Goal: Task Accomplishment & Management: Manage account settings

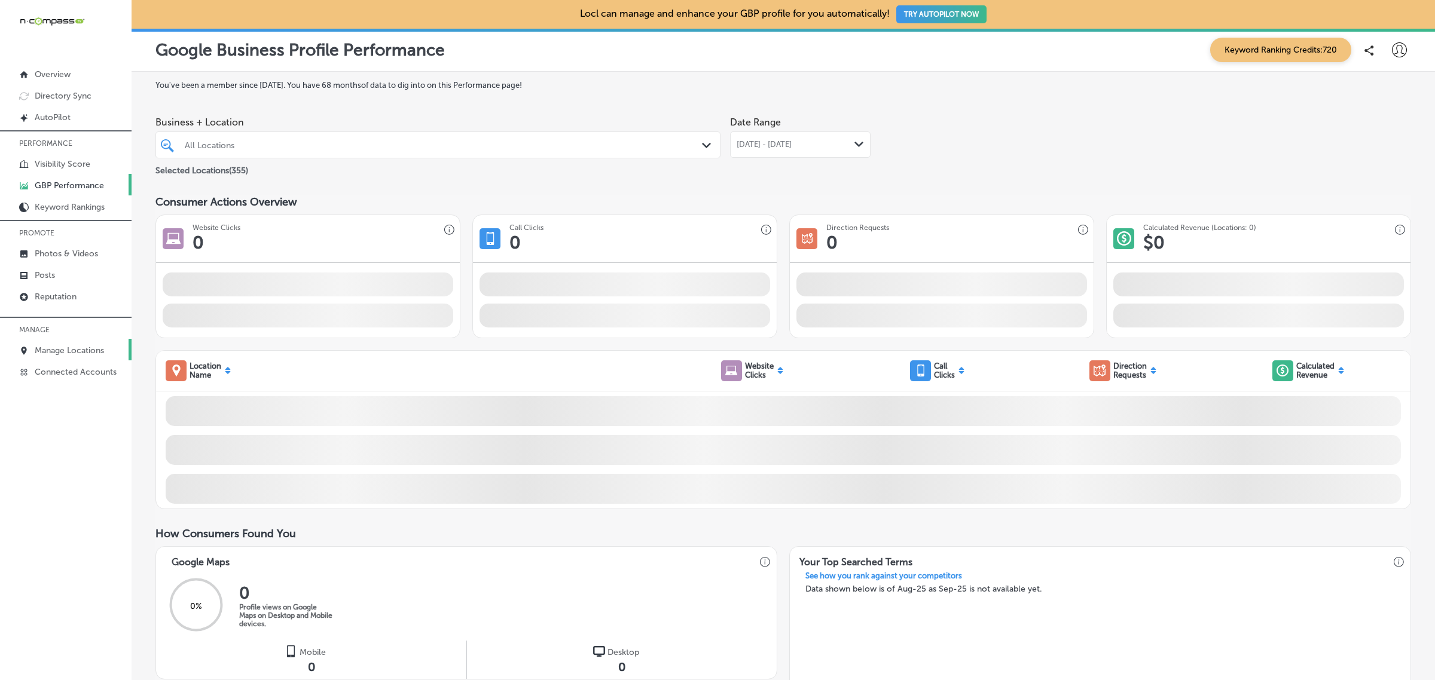
click at [59, 345] on link "Manage Locations" at bounding box center [66, 350] width 132 height 22
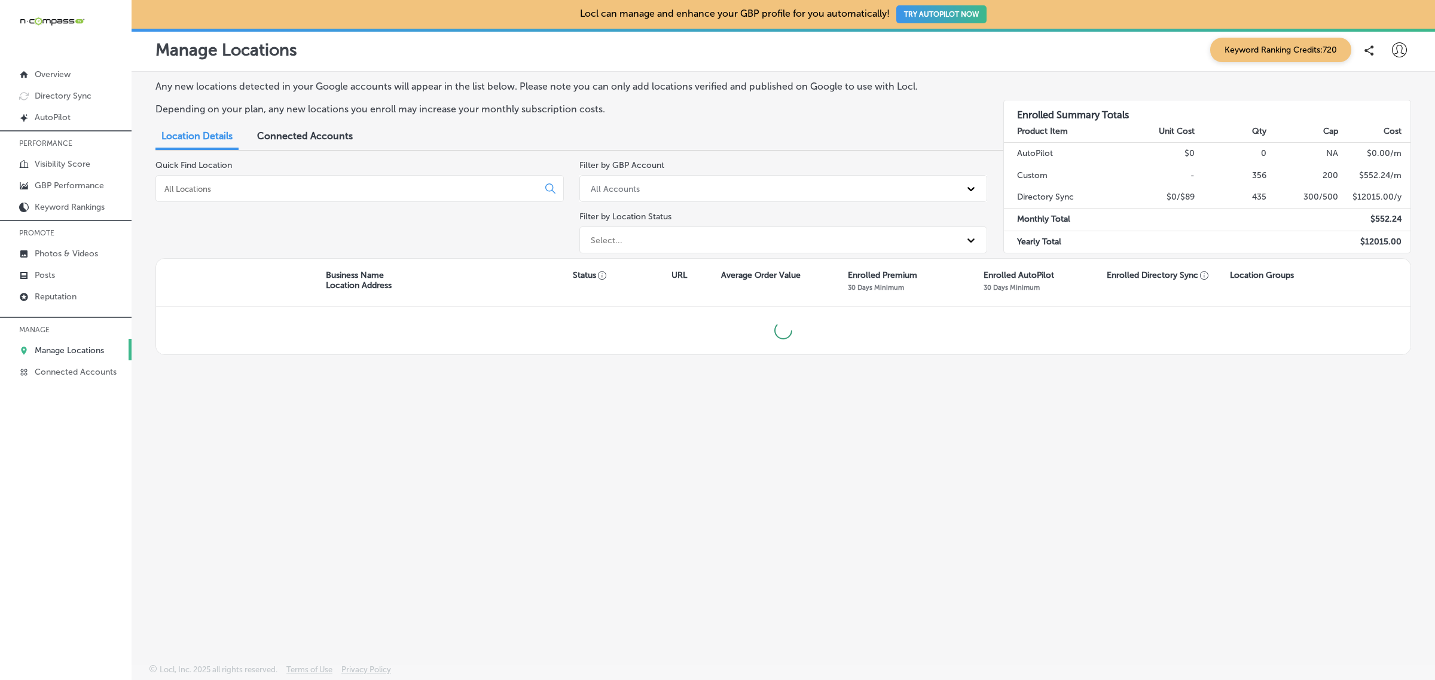
click at [256, 191] on input at bounding box center [349, 189] width 372 height 11
type input "zivel"
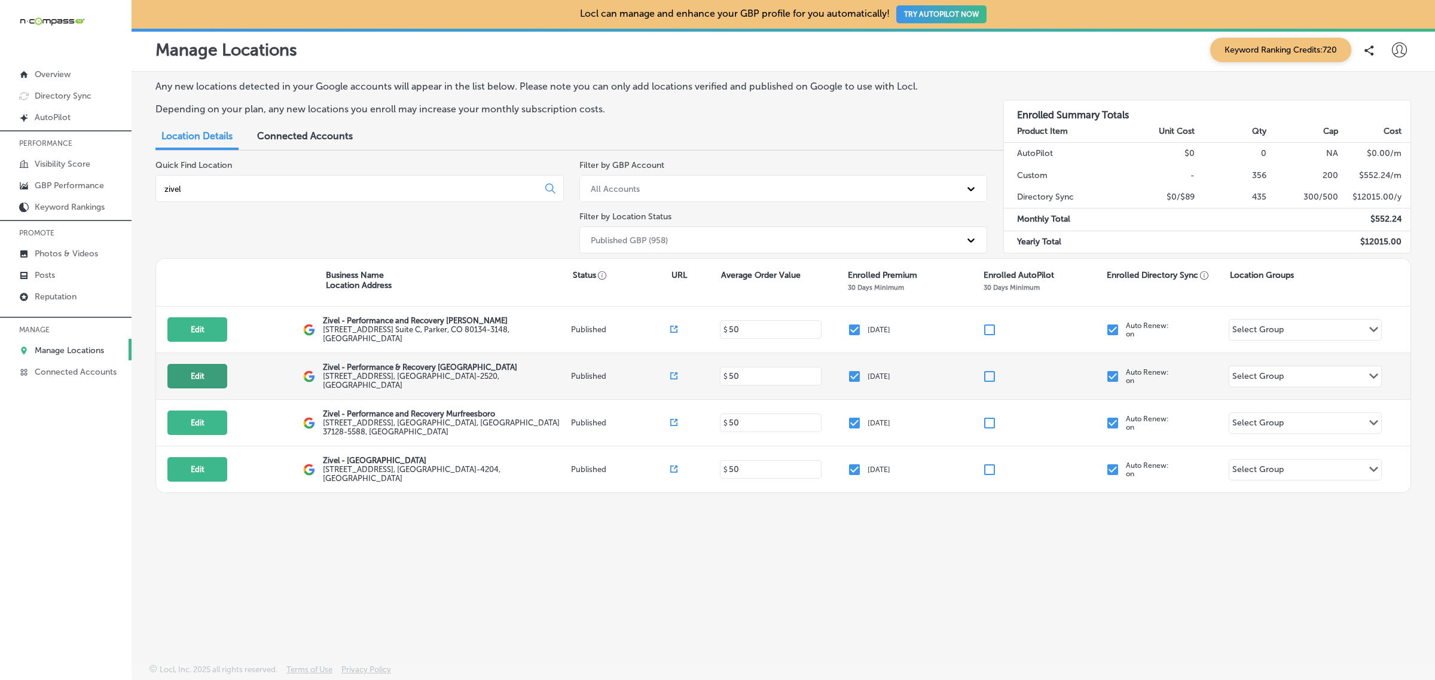
click at [203, 372] on button "Edit" at bounding box center [197, 376] width 60 height 25
select select "US"
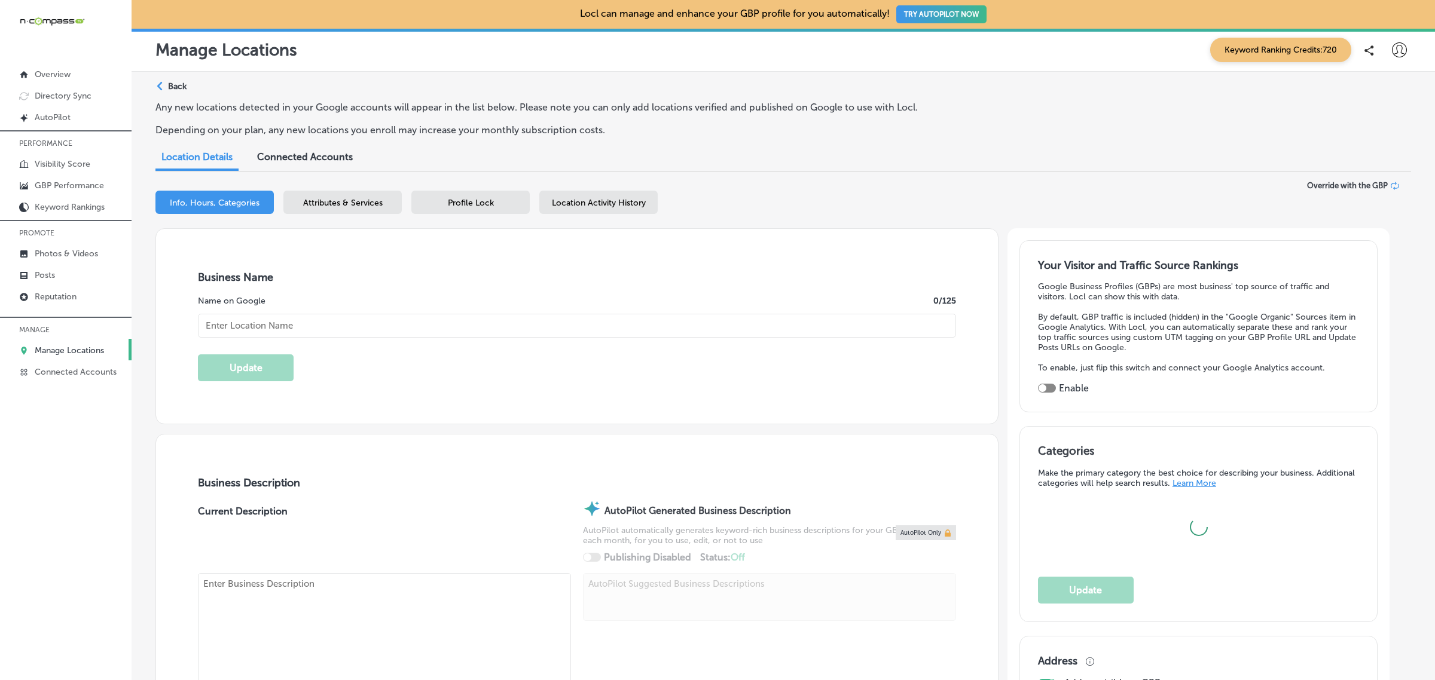
type input "Zivel - Performance & Recovery [GEOGRAPHIC_DATA]"
type input "[STREET_ADDRESS]"
type input "Ste. 121"
type input "[GEOGRAPHIC_DATA]"
type input "80129-2520"
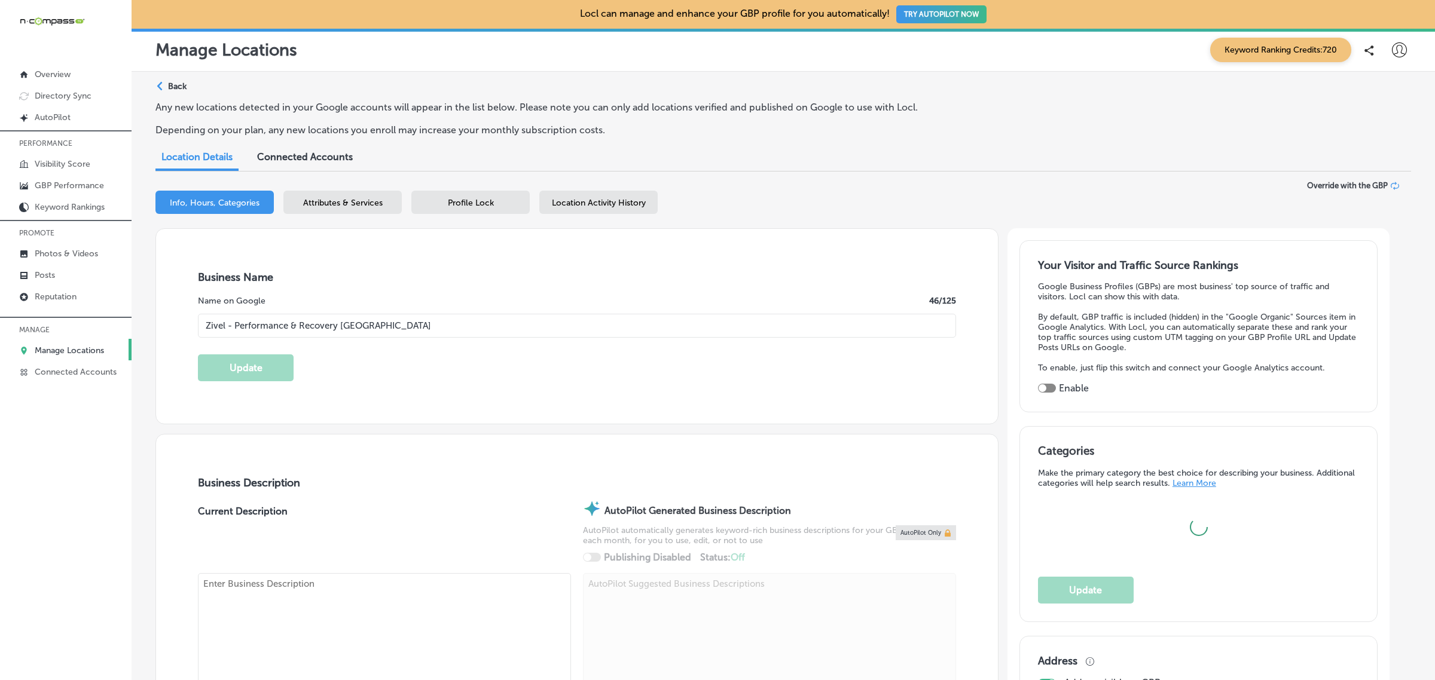
type input "US"
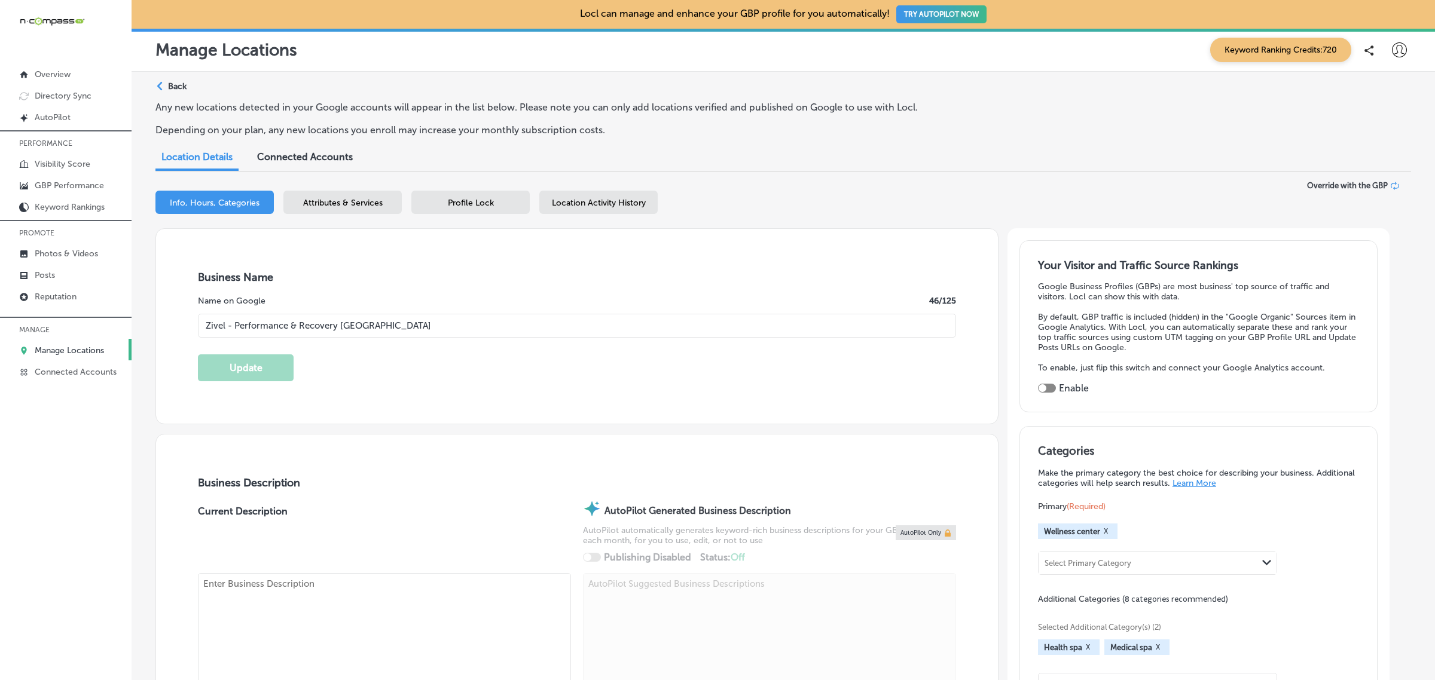
click at [323, 198] on span "Attributes & Services" at bounding box center [343, 203] width 80 height 10
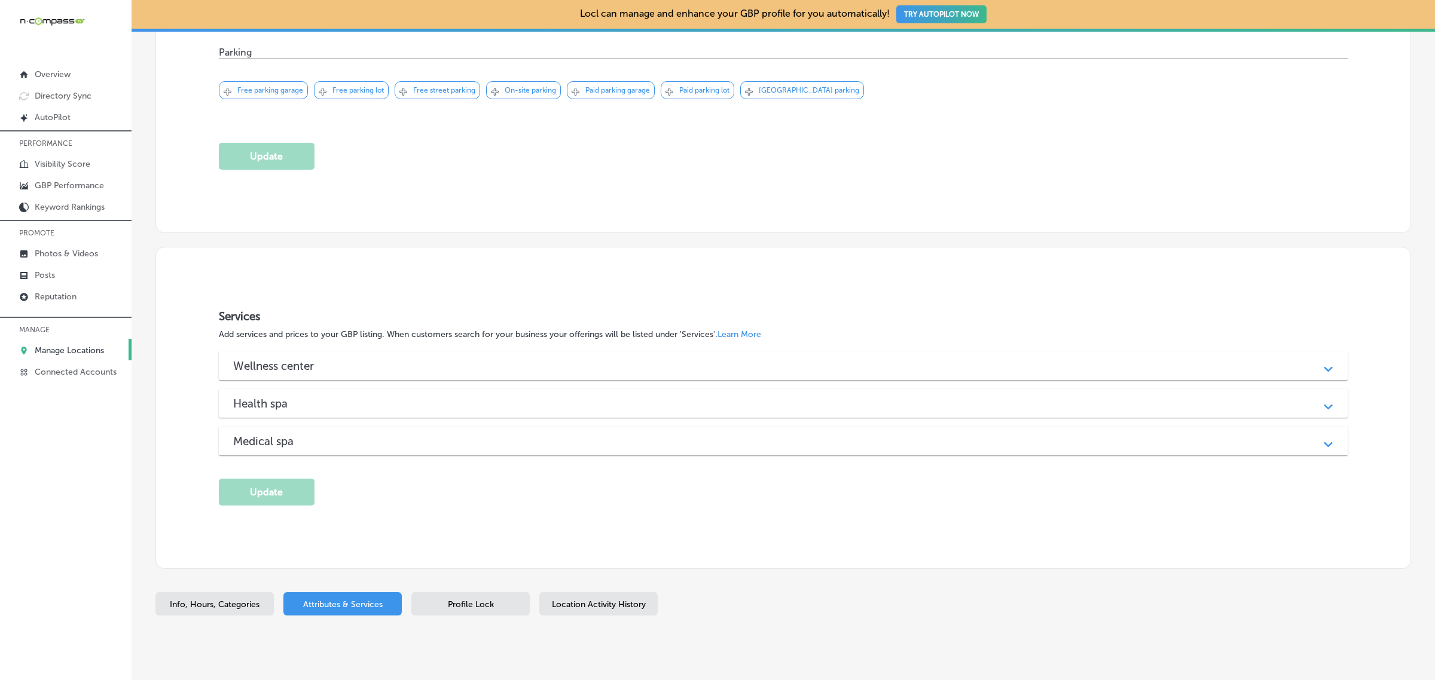
scroll to position [1030, 0]
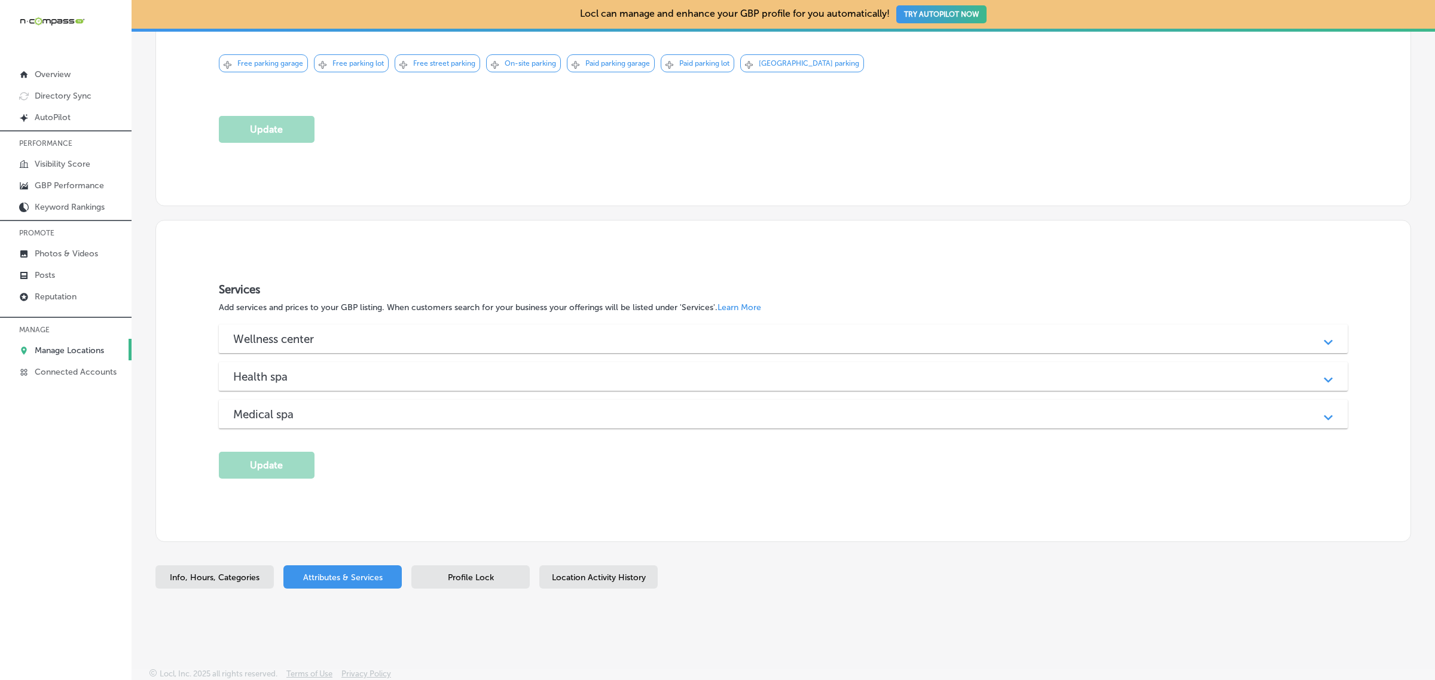
click at [359, 413] on div "Medical spa" at bounding box center [783, 415] width 1100 height 14
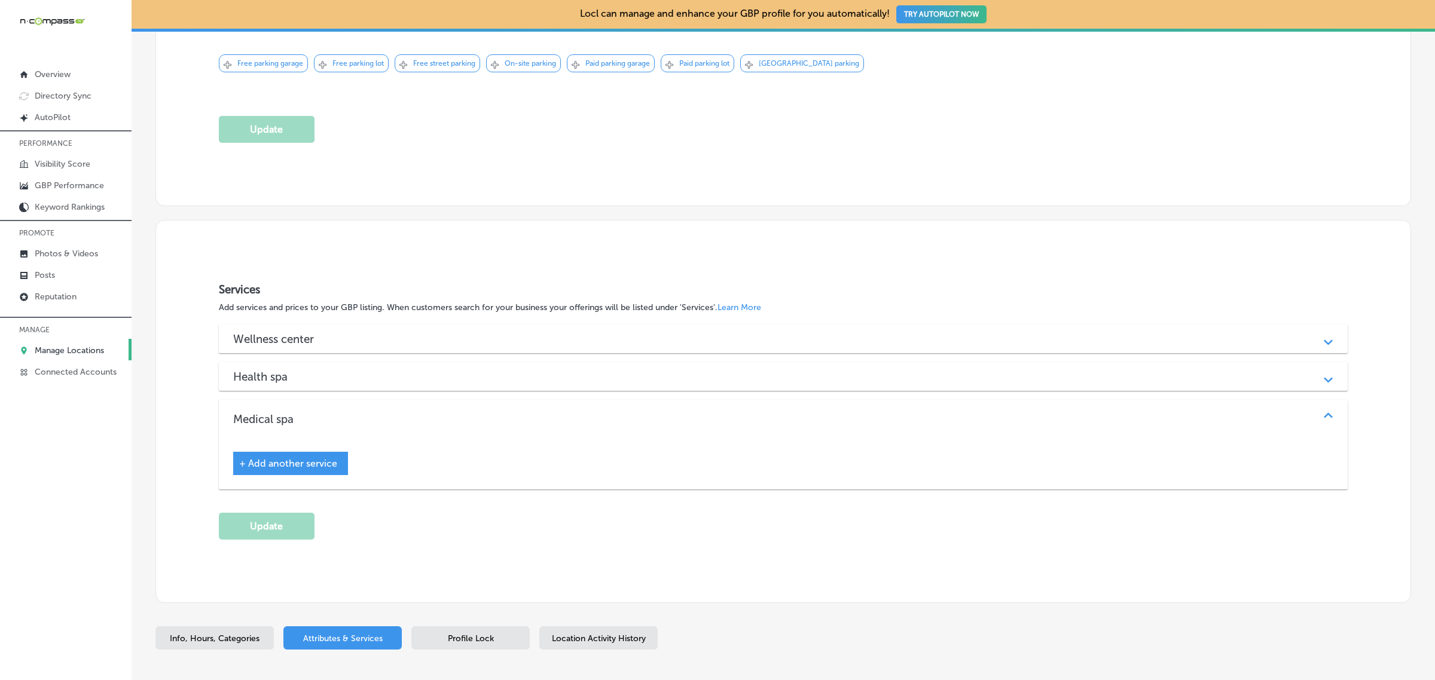
click at [361, 383] on div "Health spa Path Created with Sketch." at bounding box center [783, 376] width 1129 height 29
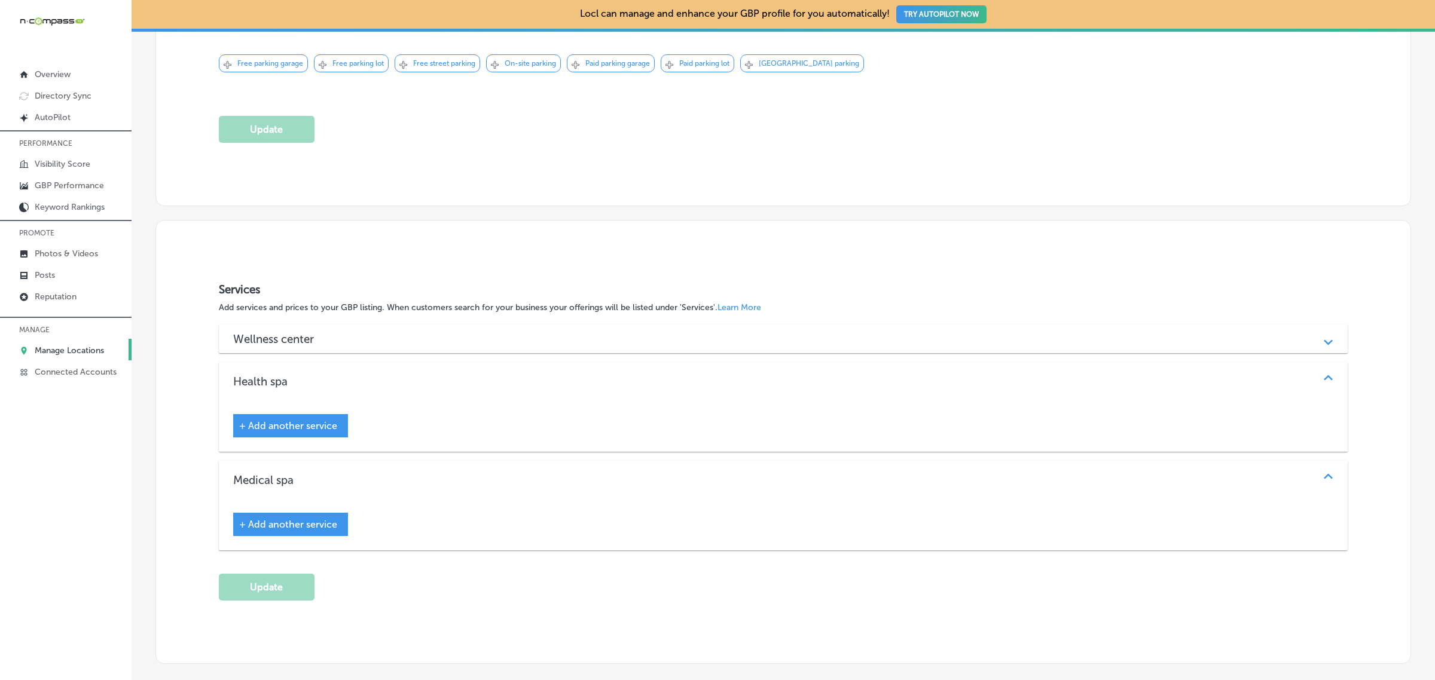
click at [362, 346] on div "Wellness center Path Created with Sketch." at bounding box center [783, 339] width 1129 height 29
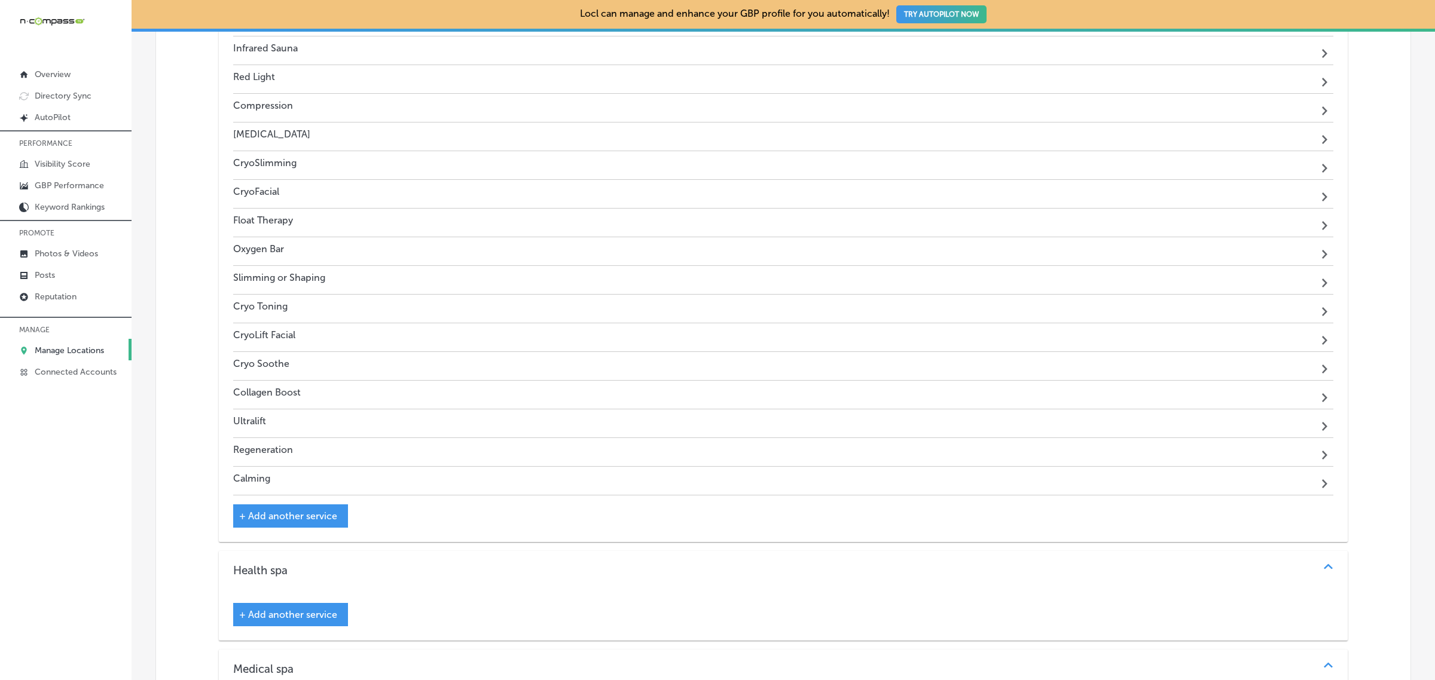
scroll to position [1403, 0]
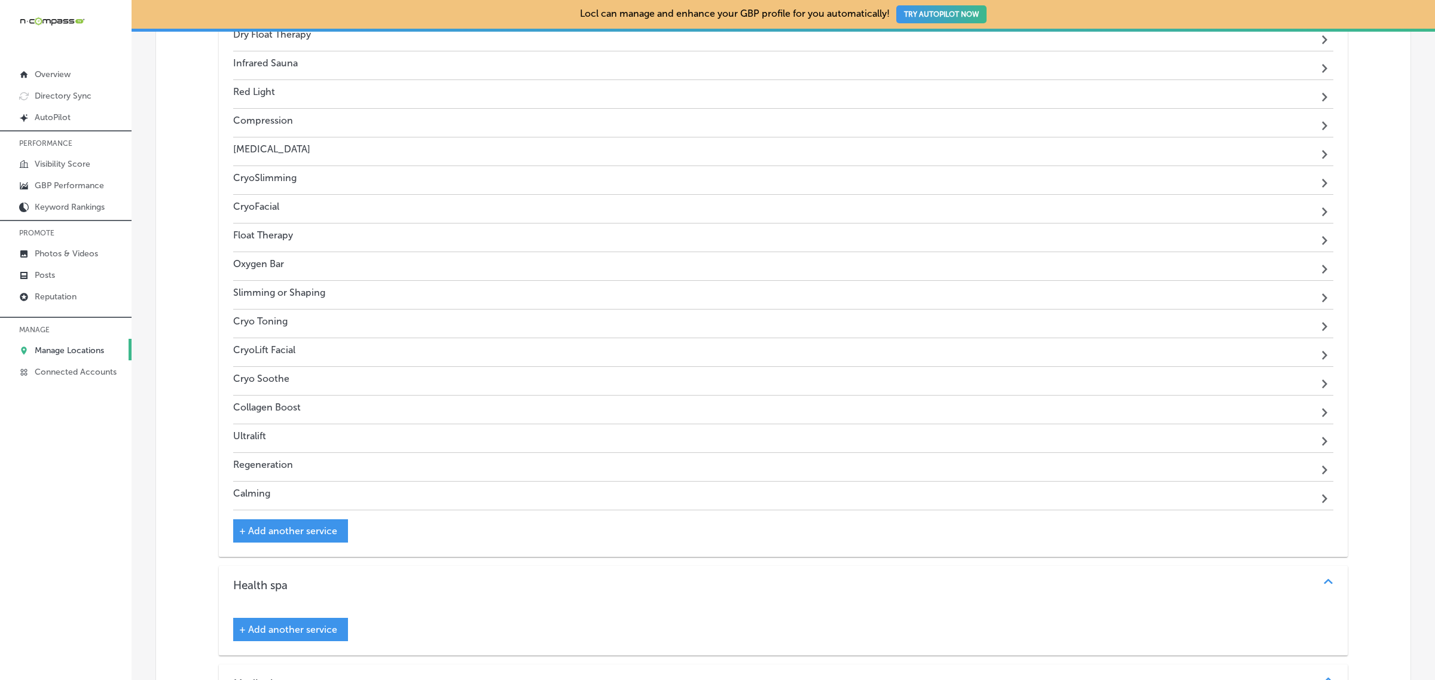
click at [320, 528] on span "+ Add another service" at bounding box center [288, 531] width 98 height 11
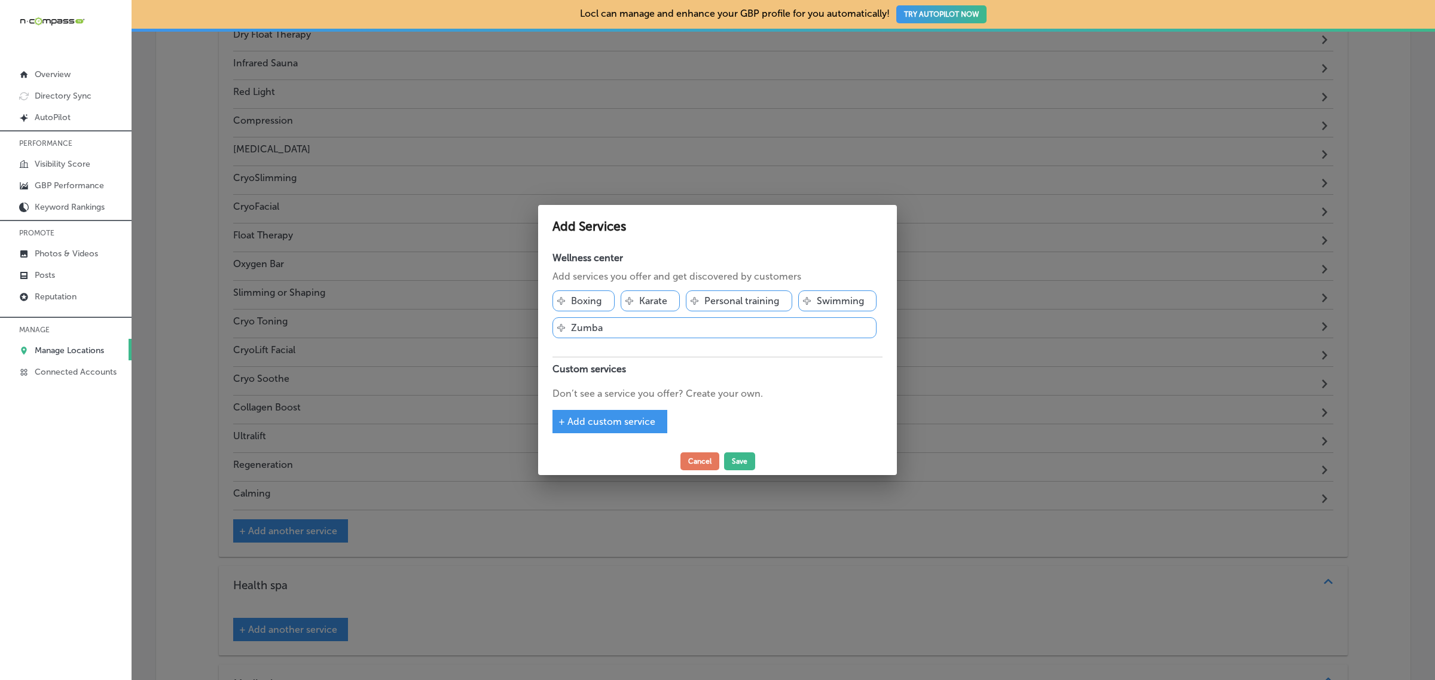
click at [603, 426] on span "+ Add custom service" at bounding box center [606, 421] width 97 height 11
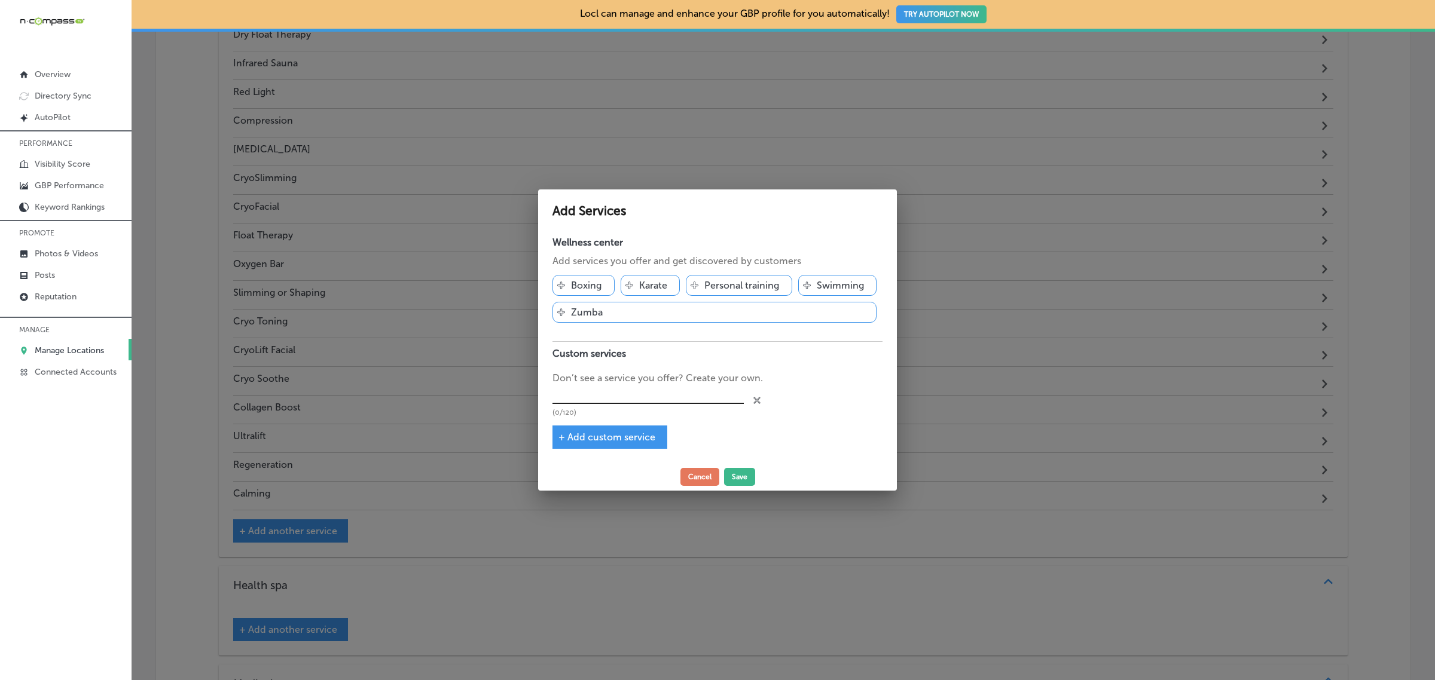
click at [592, 392] on input "text" at bounding box center [647, 395] width 191 height 19
type input "Facials"
click at [745, 478] on button "Save" at bounding box center [739, 477] width 31 height 18
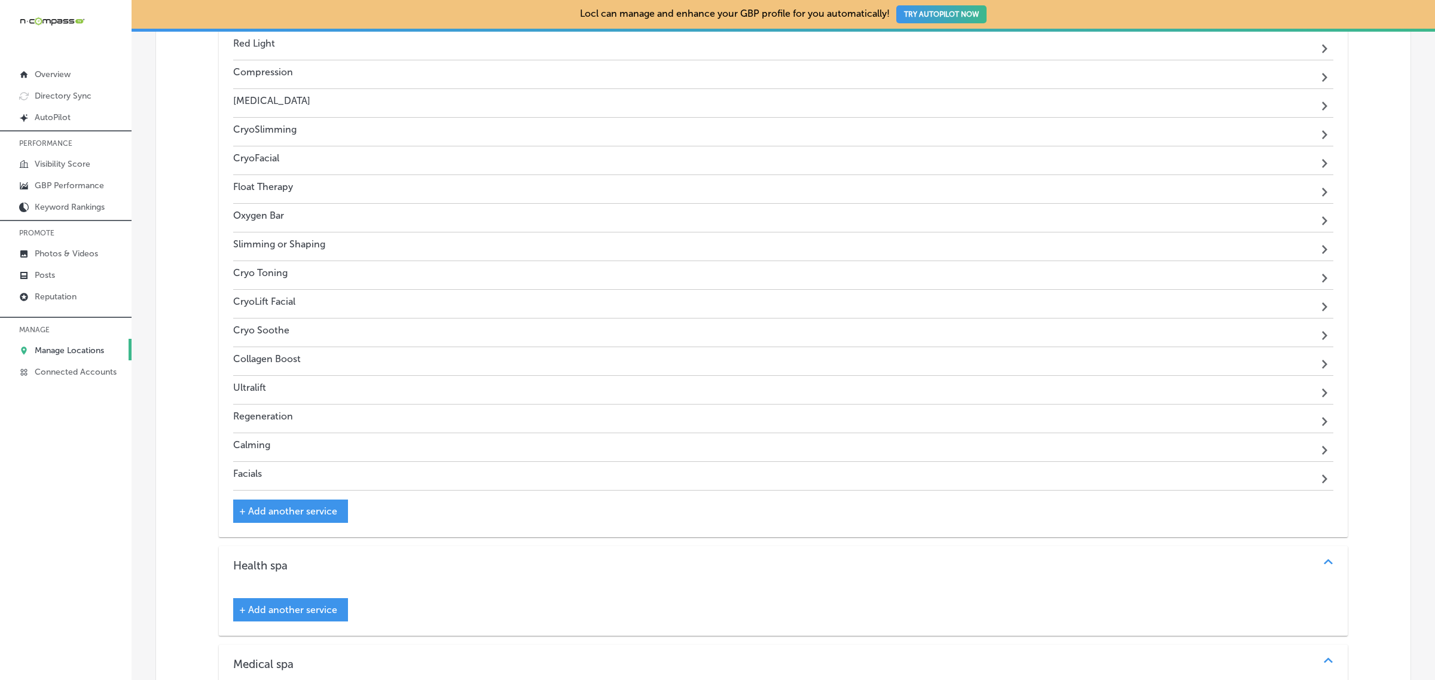
scroll to position [1478, 0]
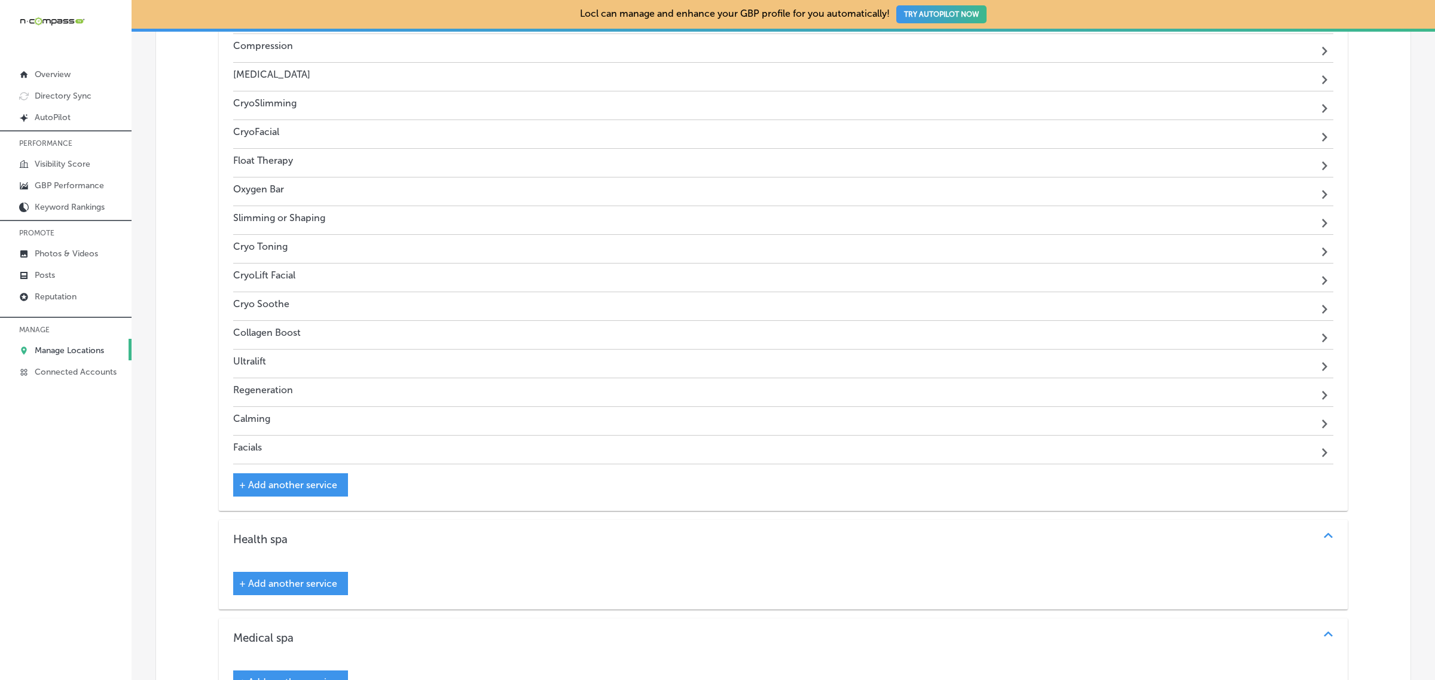
click at [318, 491] on div "+ Add another service" at bounding box center [290, 485] width 115 height 23
click at [307, 479] on span "+ Add another service" at bounding box center [288, 484] width 98 height 11
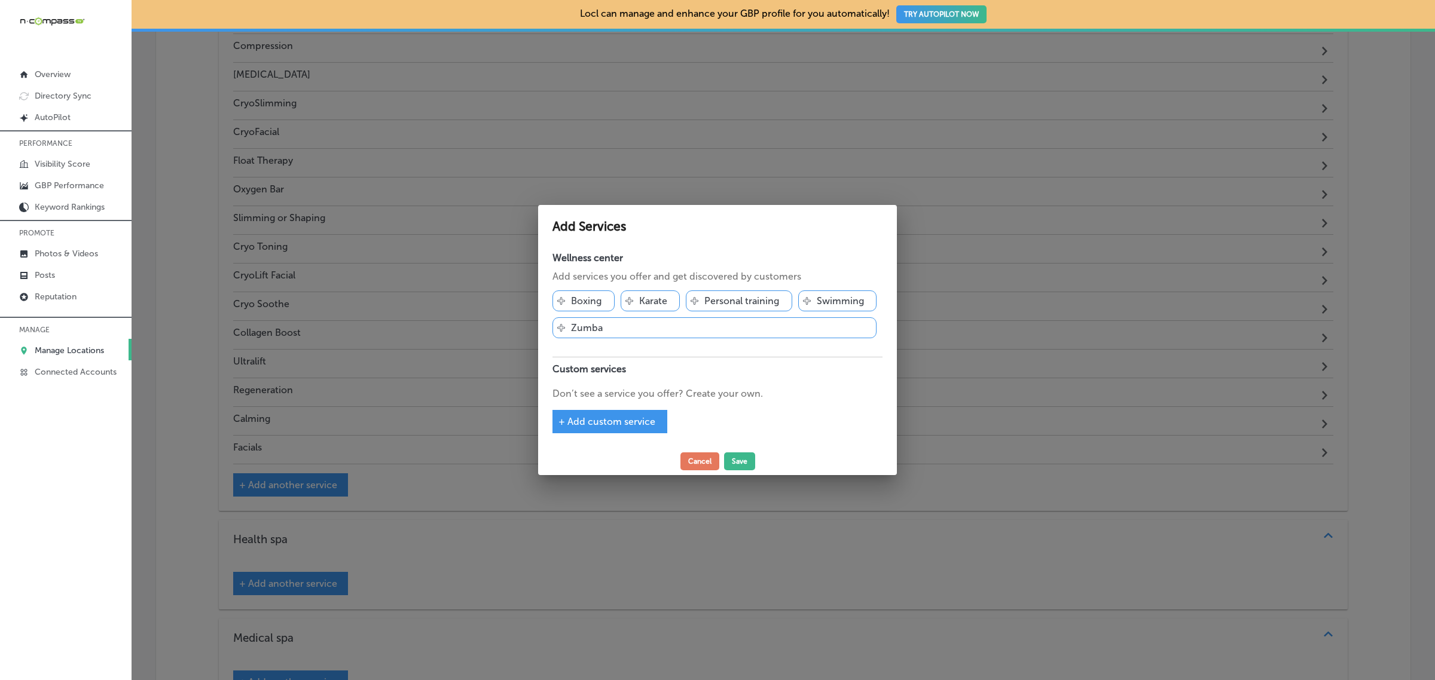
click at [620, 419] on span "+ Add custom service" at bounding box center [606, 421] width 97 height 11
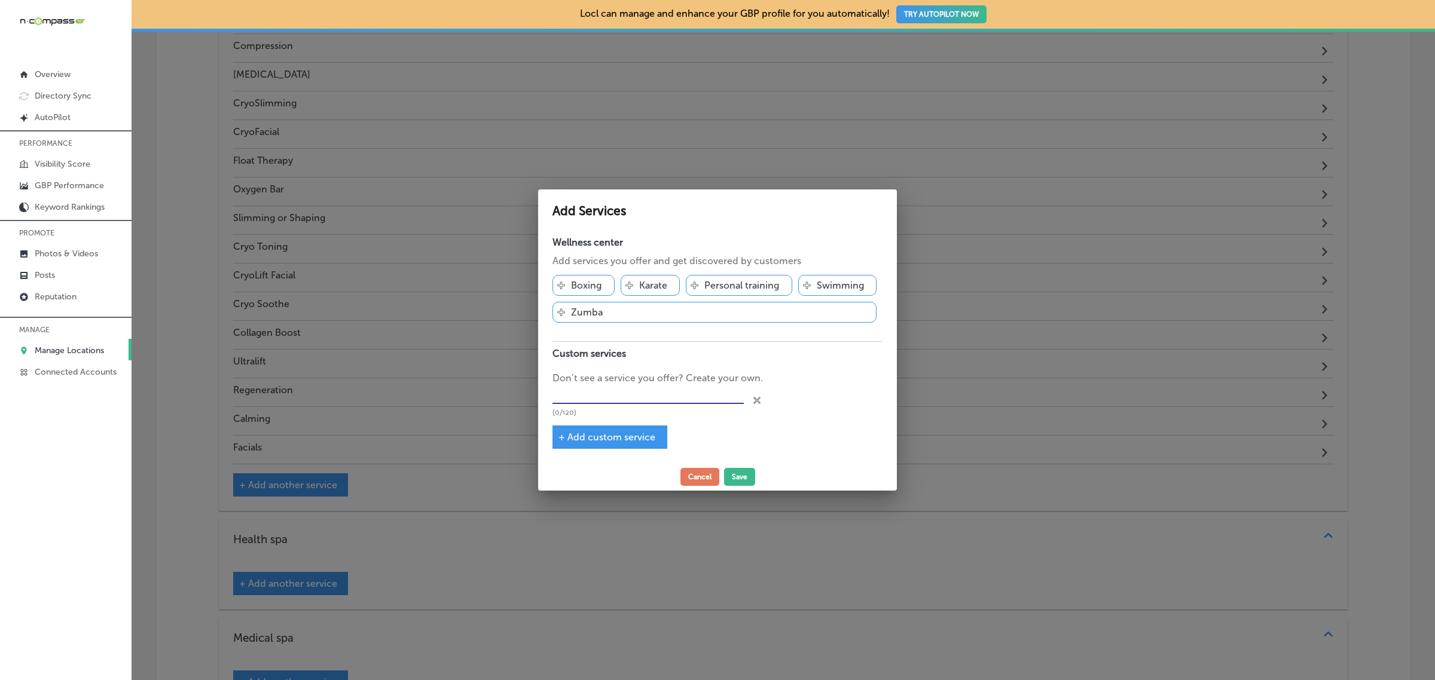
click at [600, 386] on input "text" at bounding box center [647, 395] width 191 height 19
type input "Body Slimming"
click at [742, 473] on button "Save" at bounding box center [739, 477] width 31 height 18
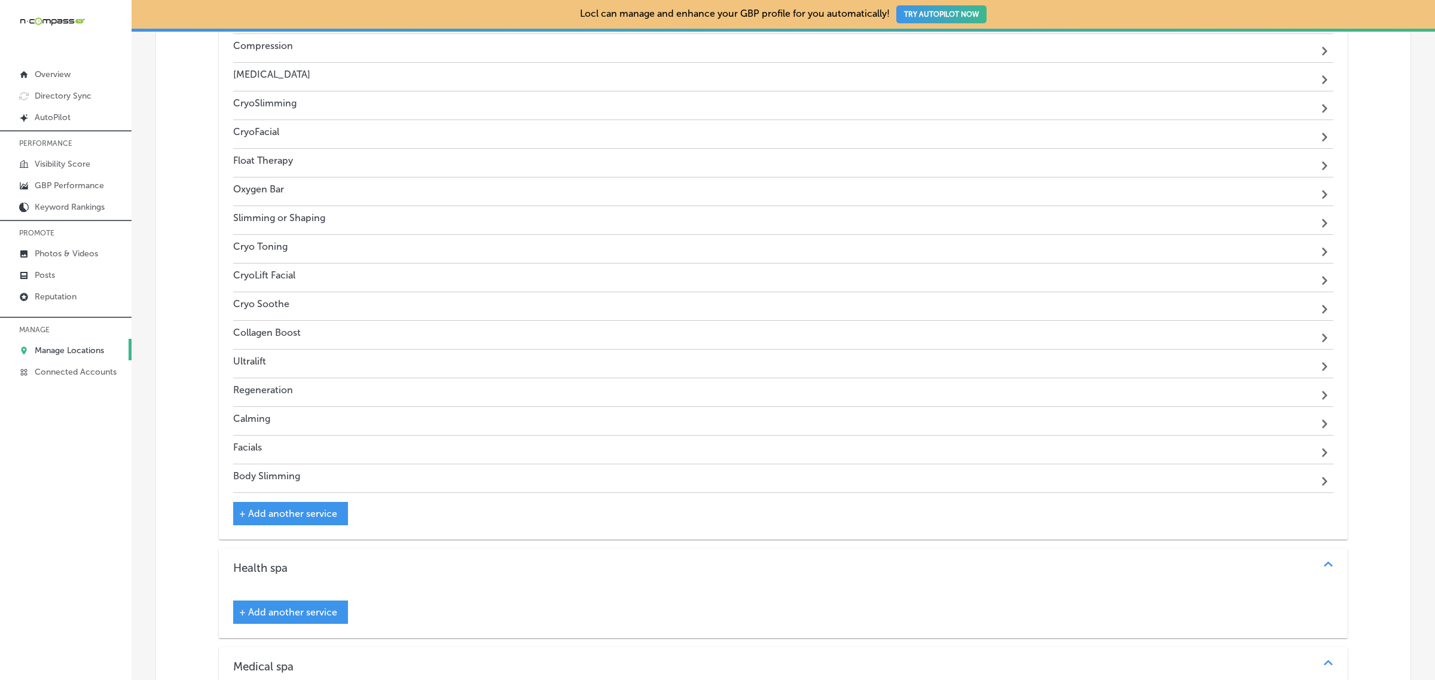
click at [323, 508] on span "+ Add another service" at bounding box center [288, 513] width 98 height 11
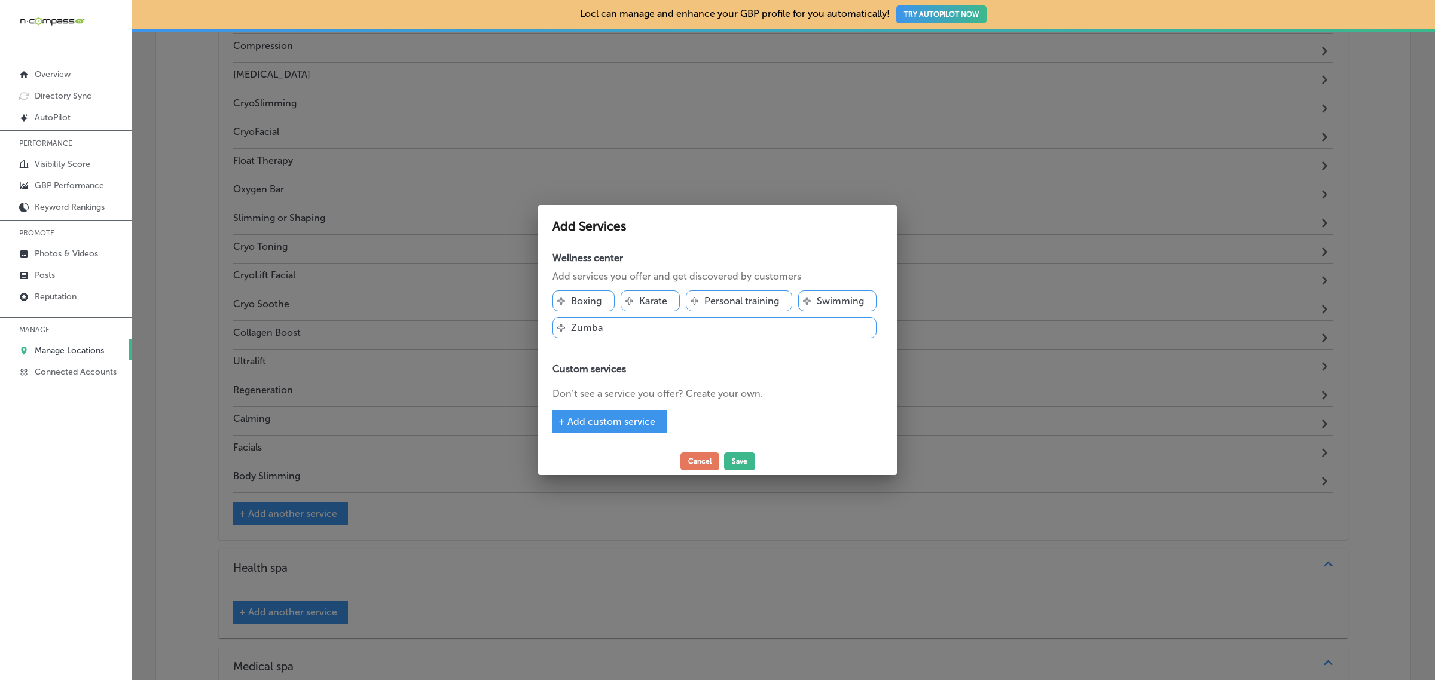
click at [597, 430] on div "+ Add custom service" at bounding box center [609, 421] width 115 height 23
click at [598, 424] on span "+ Add custom service" at bounding box center [606, 421] width 97 height 11
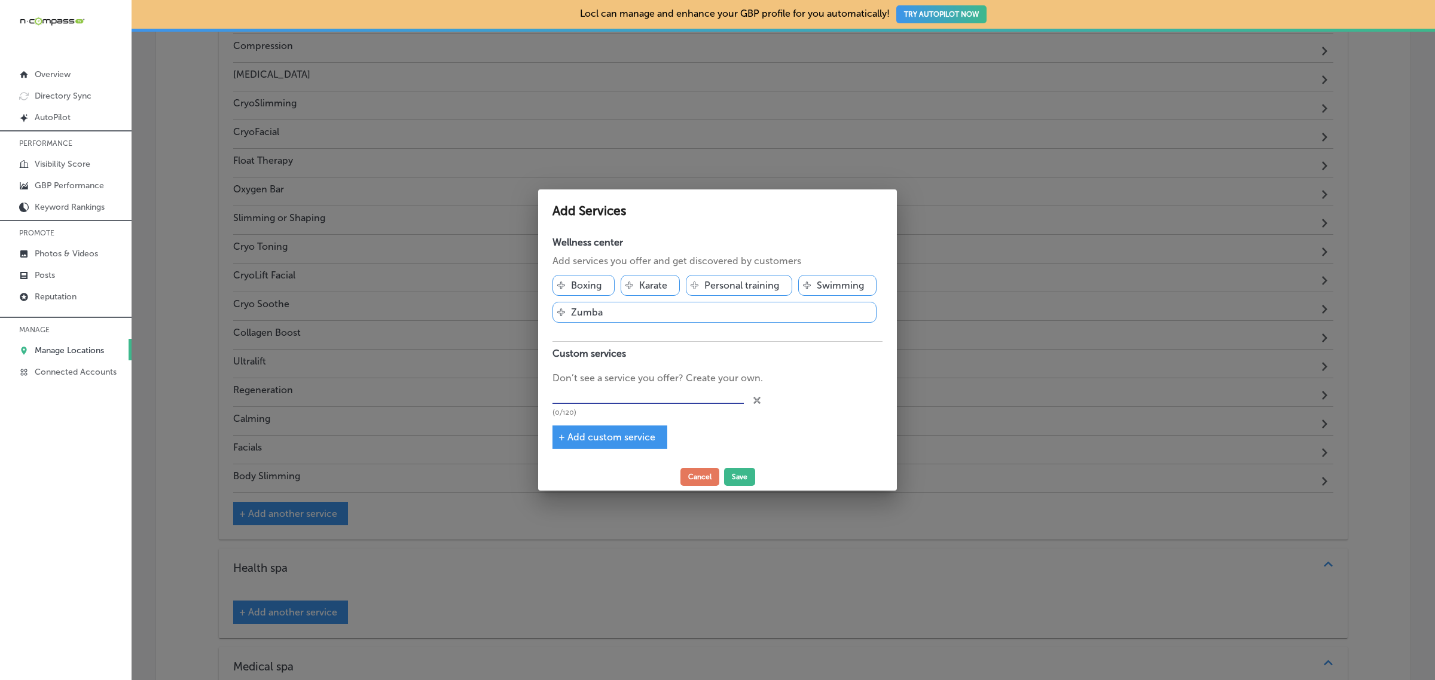
click at [587, 393] on input "text" at bounding box center [647, 395] width 191 height 19
type input "Body Contouring"
click at [743, 474] on button "Save" at bounding box center [739, 477] width 31 height 18
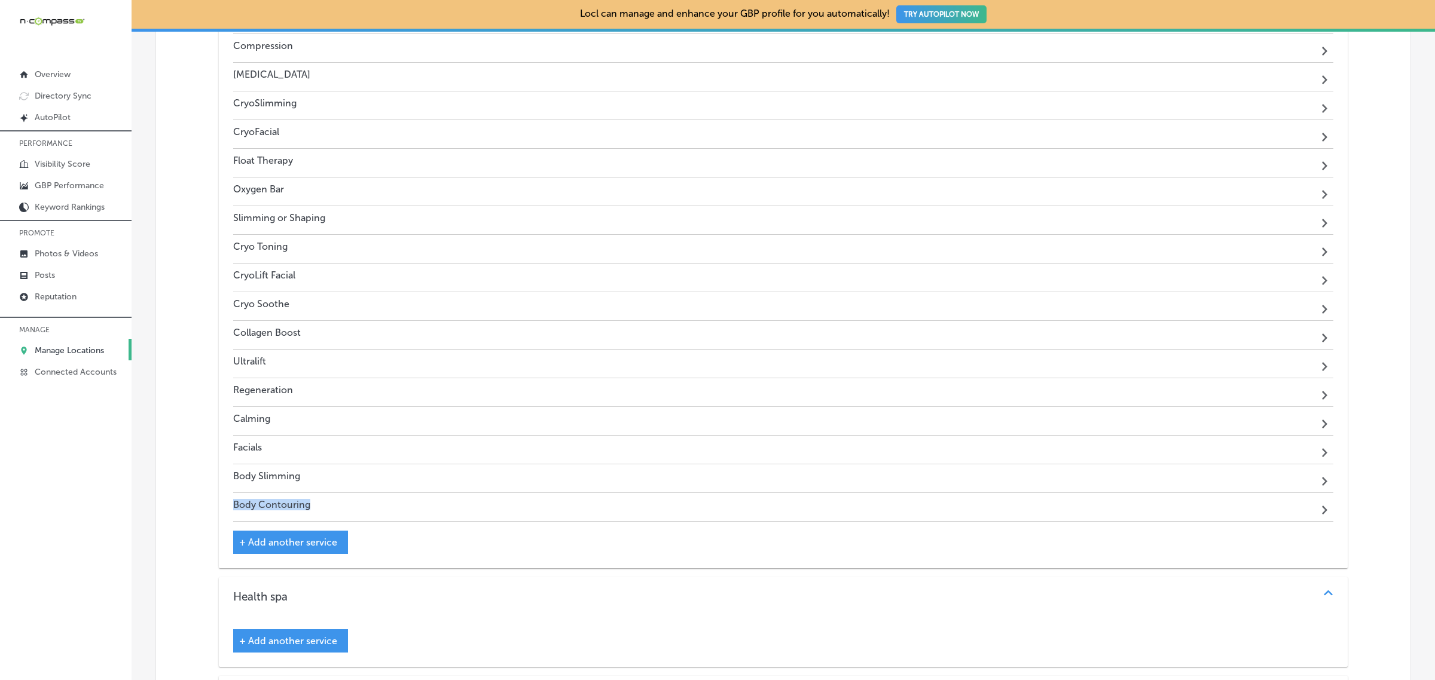
drag, startPoint x: 314, startPoint y: 498, endPoint x: 235, endPoint y: 508, distance: 80.2
click at [235, 508] on div "Body Contouring Path Created with Sketch." at bounding box center [783, 507] width 1100 height 29
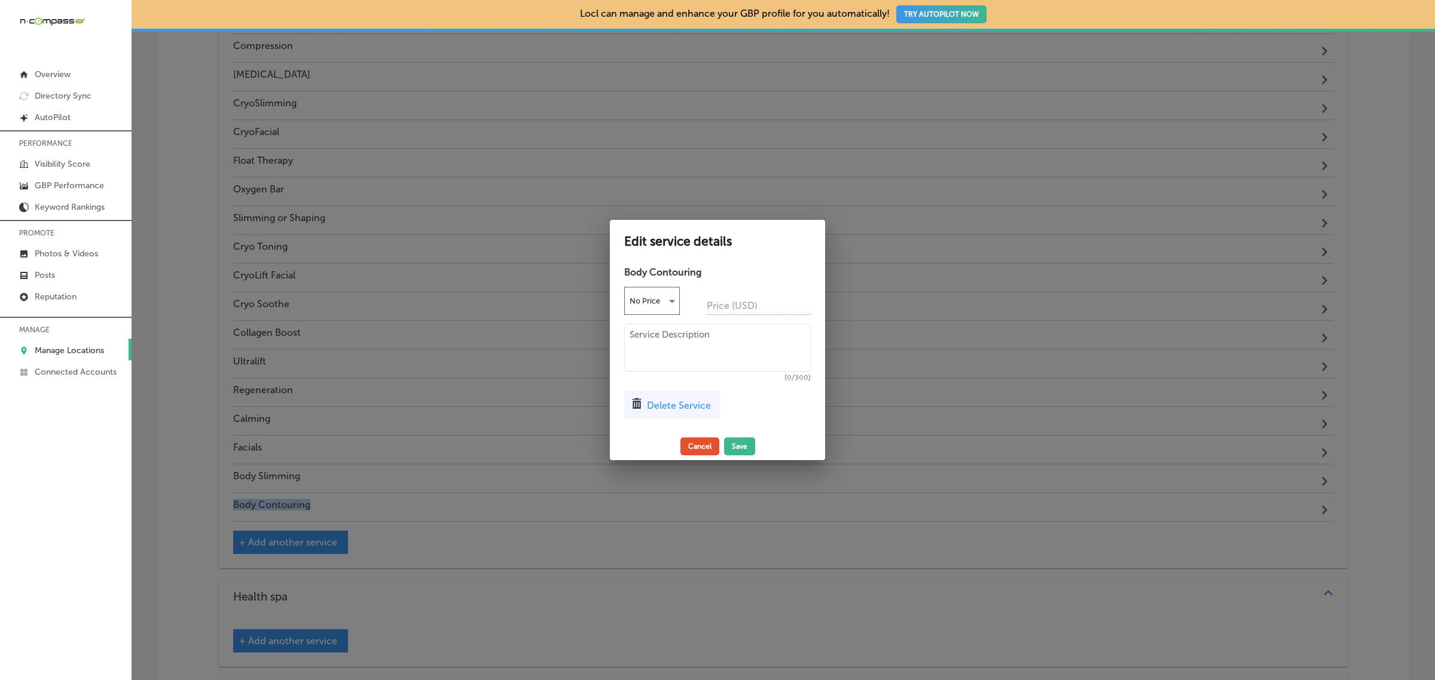
click at [688, 444] on button "Cancel" at bounding box center [699, 447] width 39 height 18
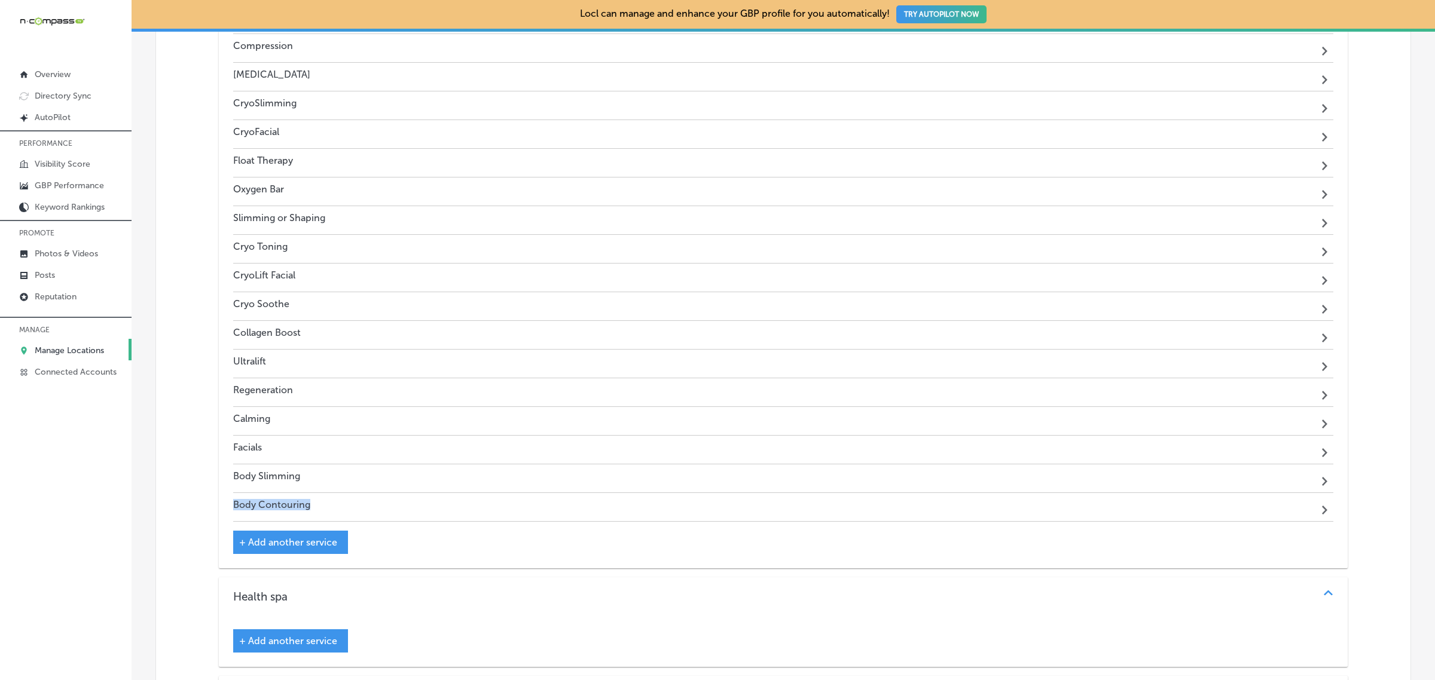
copy h4 "Body Contouring"
click at [225, 447] on div "[MEDICAL_DATA] Path Created with Sketch. Dry Float Therapy Path Created with Sk…" at bounding box center [783, 242] width 1129 height 654
